Goal: Task Accomplishment & Management: Manage account settings

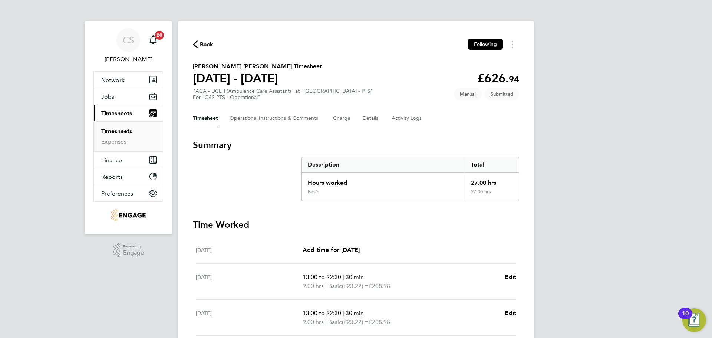
click at [193, 42] on icon "button" at bounding box center [195, 44] width 5 height 8
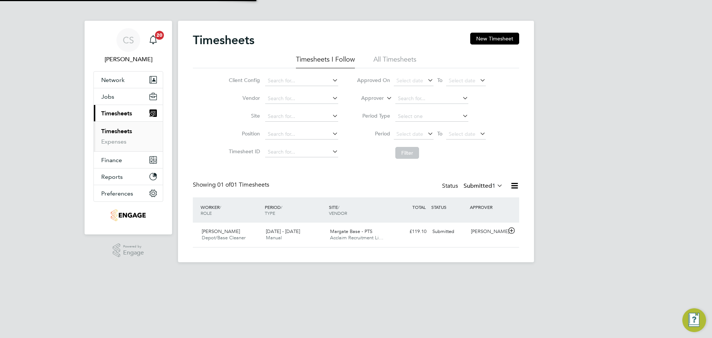
scroll to position [19, 64]
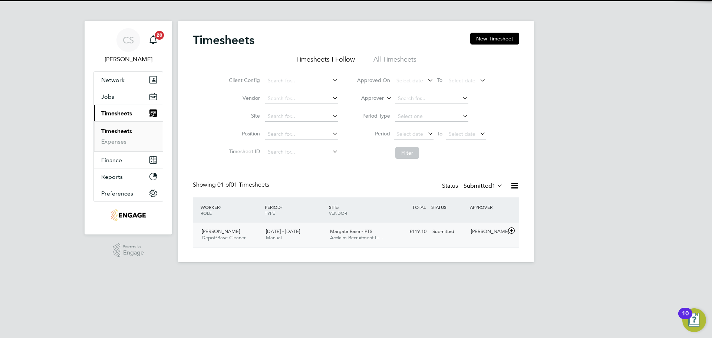
click at [283, 245] on div "Petra Fowler Depot/Base Cleaner 18 - 24 Aug 2025 18 - 24 Aug 2025 Manual Margat…" at bounding box center [356, 234] width 326 height 24
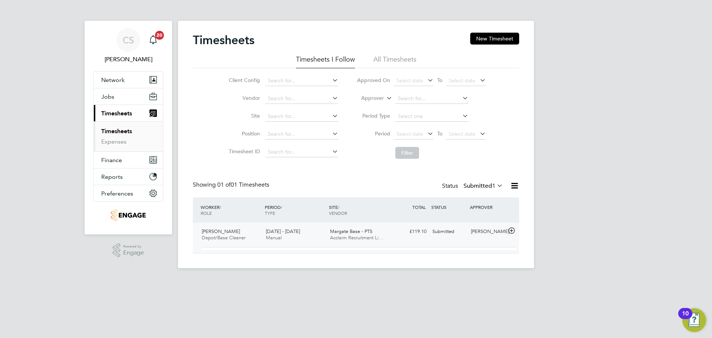
scroll to position [13, 72]
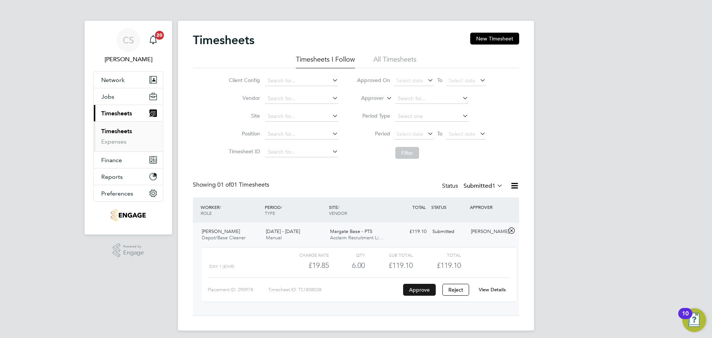
click at [416, 290] on button "Approve" at bounding box center [419, 290] width 33 height 12
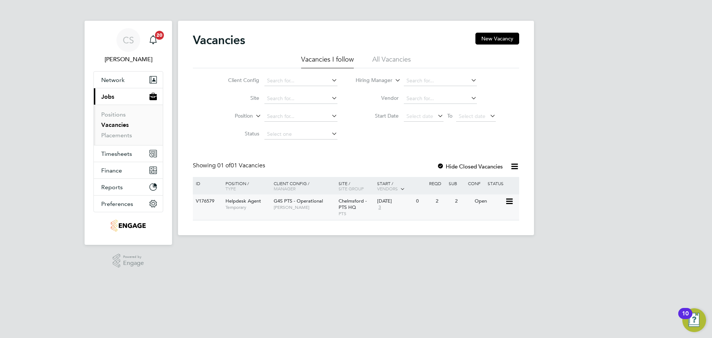
click at [281, 208] on span "Andrew Wallis" at bounding box center [304, 207] width 61 height 6
click at [116, 119] on li "Positions" at bounding box center [129, 116] width 56 height 10
click at [119, 156] on span "Timesheets" at bounding box center [116, 153] width 31 height 7
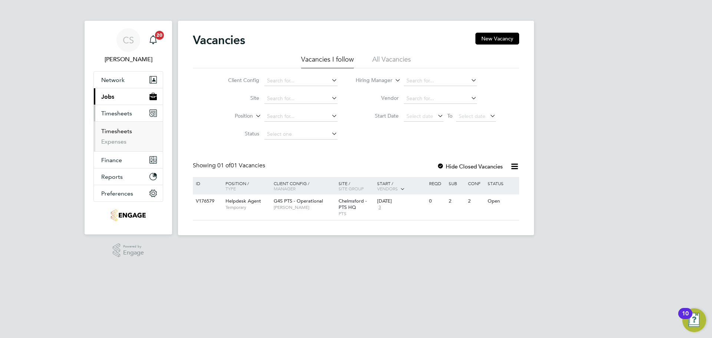
click at [124, 131] on link "Timesheets" at bounding box center [116, 130] width 31 height 7
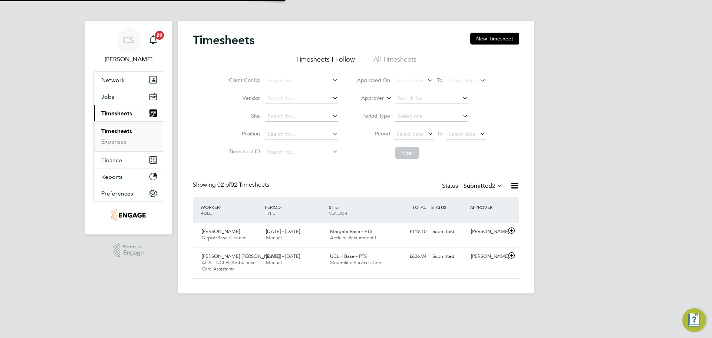
scroll to position [19, 64]
click at [291, 233] on span "[DATE] - [DATE]" at bounding box center [283, 231] width 34 height 6
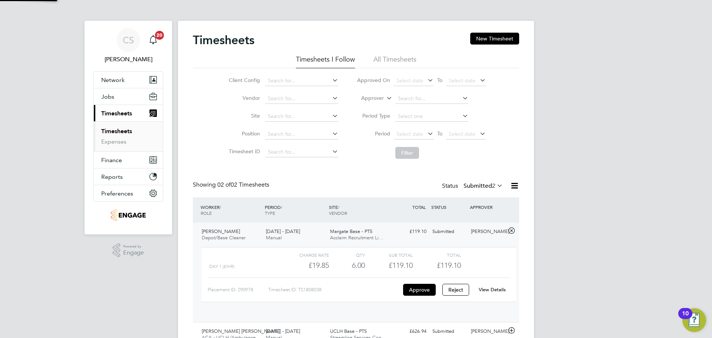
scroll to position [13, 72]
click at [229, 262] on div "Day 1 (£/HR)" at bounding box center [245, 266] width 72 height 12
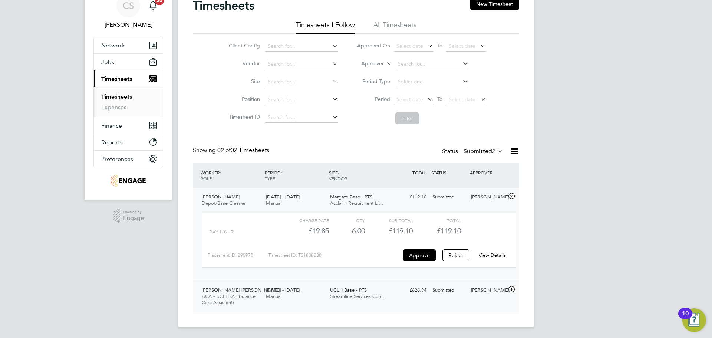
scroll to position [36, 0]
click at [259, 294] on div "Nata Da Silva Goncalves ACA - UCLH (Ambulance Care Assistant) 18 - 24 Aug 2025" at bounding box center [231, 295] width 64 height 25
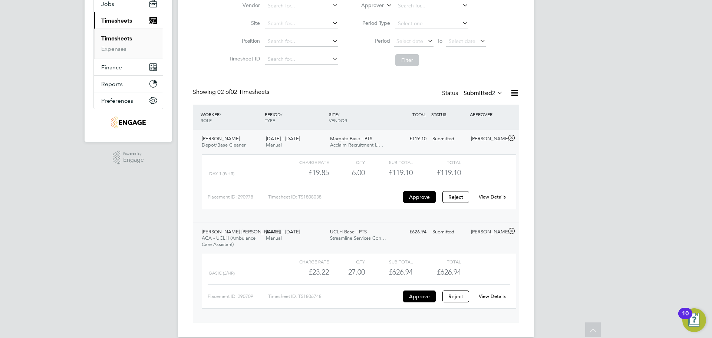
scroll to position [104, 0]
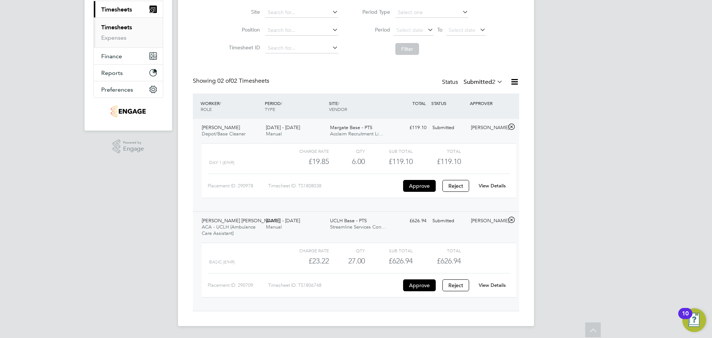
click at [499, 287] on link "View Details" at bounding box center [491, 285] width 27 height 6
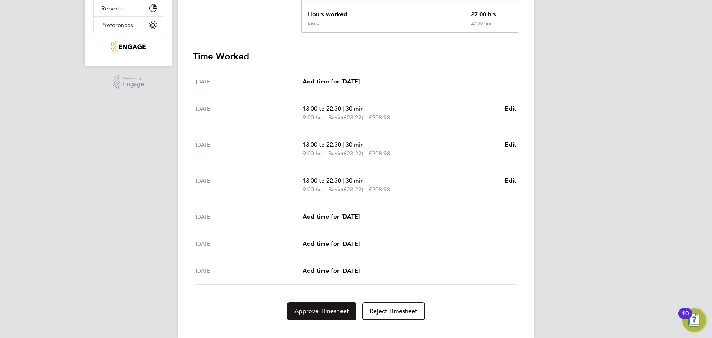
scroll to position [174, 0]
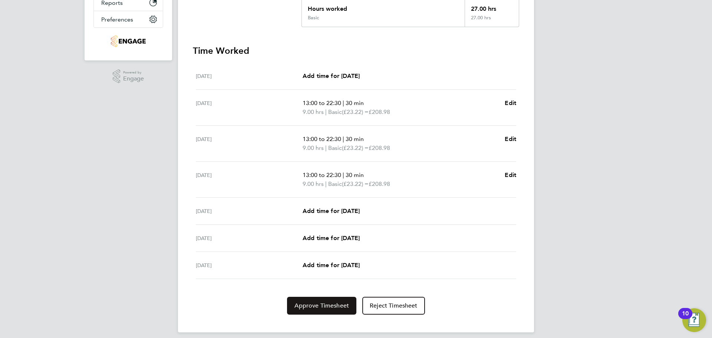
click at [322, 310] on button "Approve Timesheet" at bounding box center [321, 305] width 69 height 18
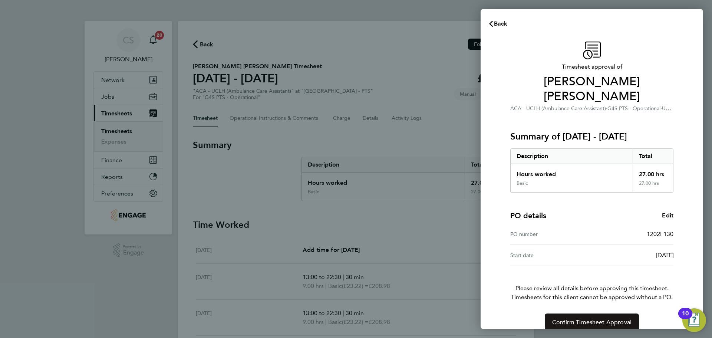
click at [581, 318] on span "Confirm Timesheet Approval" at bounding box center [591, 321] width 79 height 7
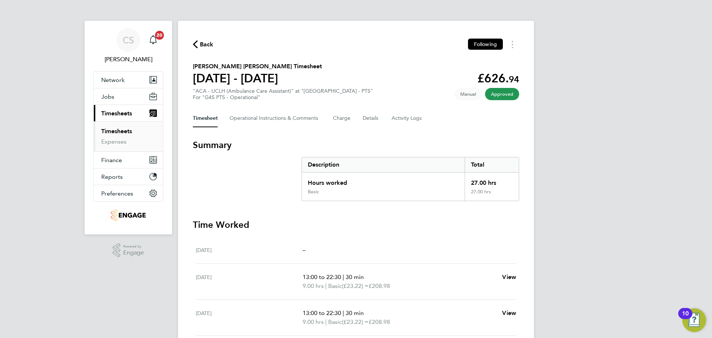
click at [209, 42] on span "Back" at bounding box center [207, 44] width 14 height 9
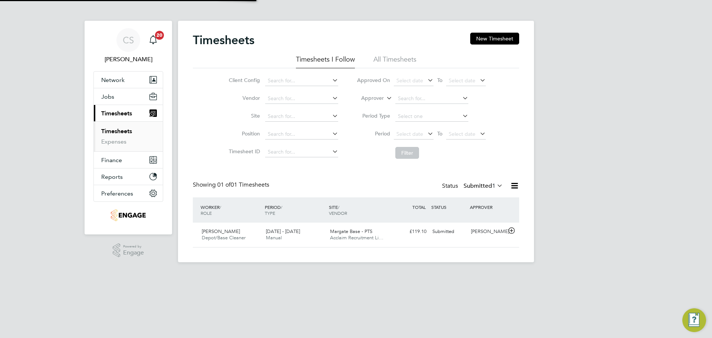
scroll to position [19, 64]
click at [277, 236] on span "Manual" at bounding box center [274, 237] width 16 height 6
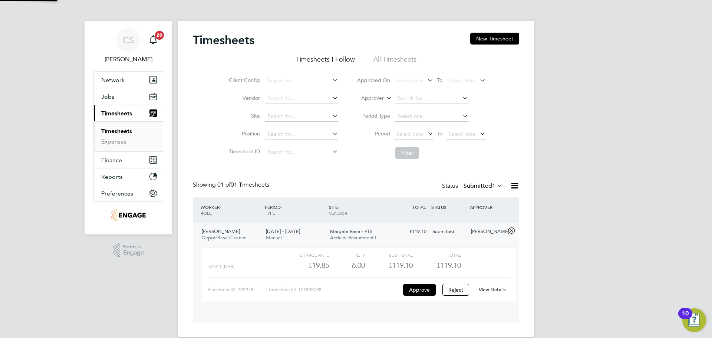
scroll to position [13, 72]
click at [488, 284] on div "View Details" at bounding box center [492, 290] width 36 height 12
click at [490, 290] on link "View Details" at bounding box center [491, 289] width 27 height 6
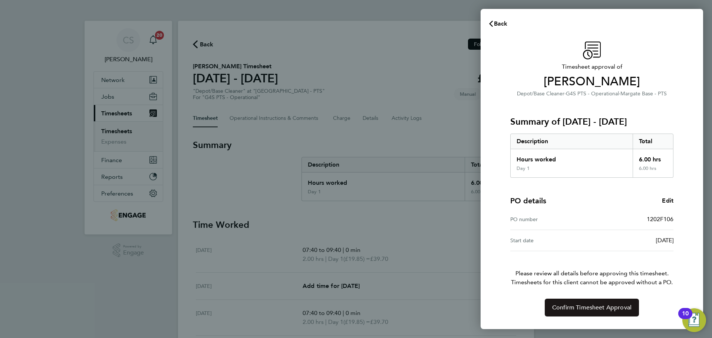
click at [575, 310] on span "Confirm Timesheet Approval" at bounding box center [591, 307] width 79 height 7
